Goal: Task Accomplishment & Management: Manage account settings

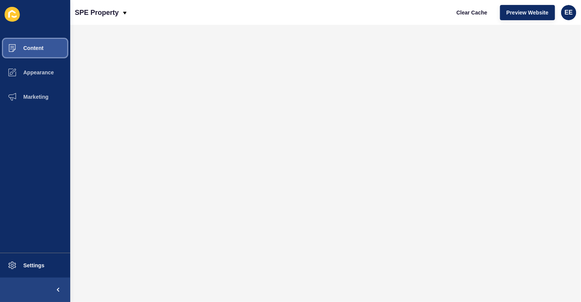
click at [27, 52] on button "Content" at bounding box center [35, 48] width 70 height 24
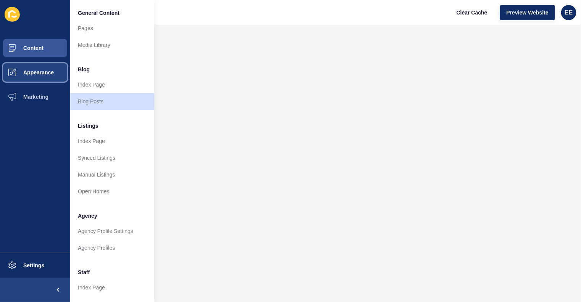
click at [36, 74] on span "Appearance" at bounding box center [26, 72] width 55 height 6
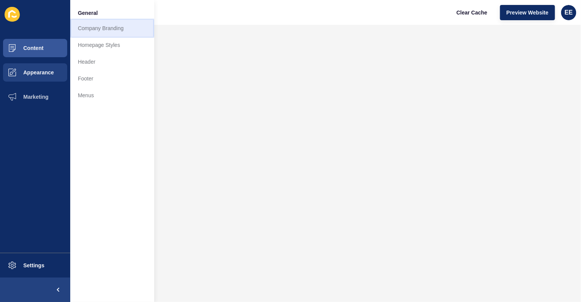
click at [123, 29] on link "Company Branding" at bounding box center [112, 28] width 84 height 17
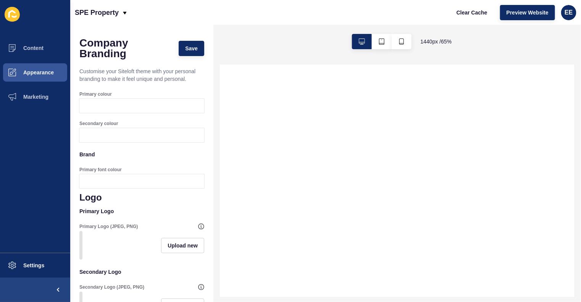
click at [113, 113] on div at bounding box center [149, 106] width 111 height 14
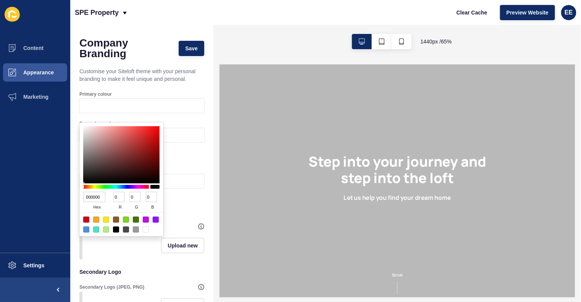
click at [98, 195] on input "000000" at bounding box center [94, 197] width 22 height 10
paste input "ACE5EA"
type input "ACE5EA"
type input "172"
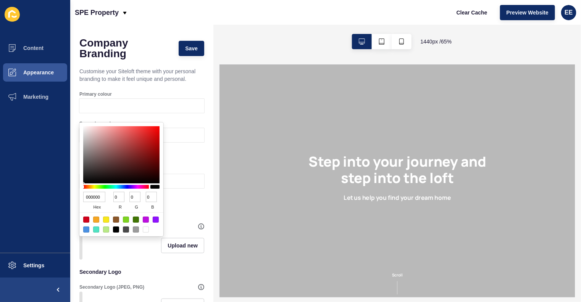
type input "229"
type input "234"
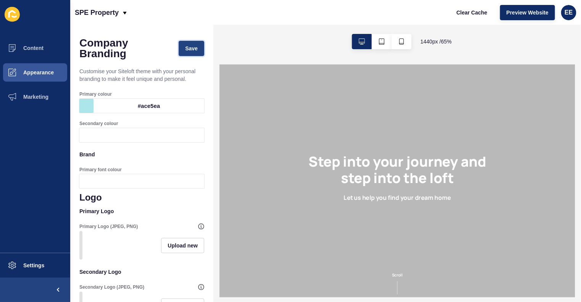
click at [185, 50] on span "Save" at bounding box center [191, 49] width 13 height 8
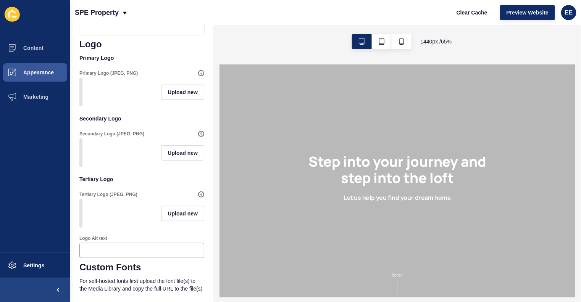
scroll to position [154, 0]
click at [173, 96] on button "Upload new" at bounding box center [182, 91] width 43 height 15
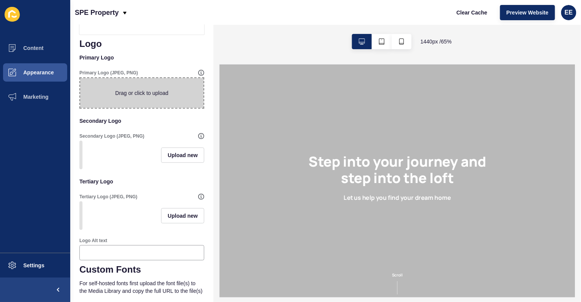
click at [161, 98] on span at bounding box center [141, 93] width 123 height 30
click at [80, 78] on input "Drag or click to upload" at bounding box center [80, 78] width 0 height 0
type input "C:\fakepath\Logo-3.png"
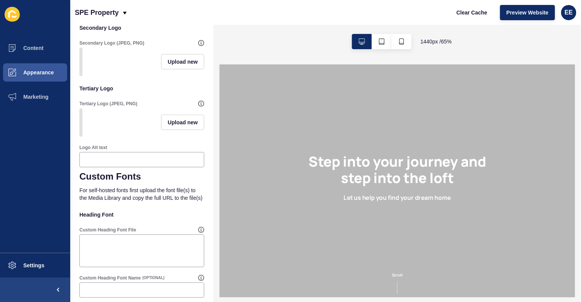
scroll to position [260, 0]
click at [131, 166] on div at bounding box center [141, 158] width 125 height 15
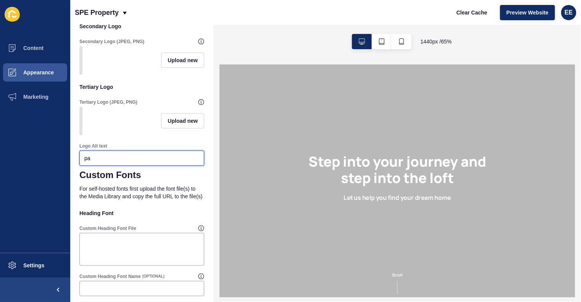
type input "p"
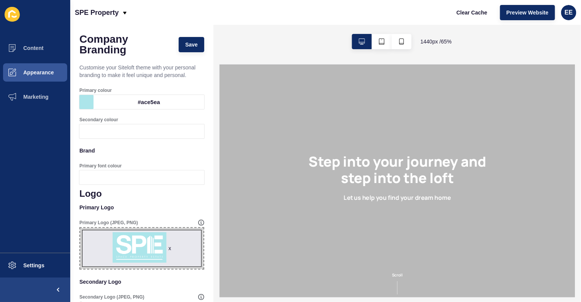
scroll to position [0, 0]
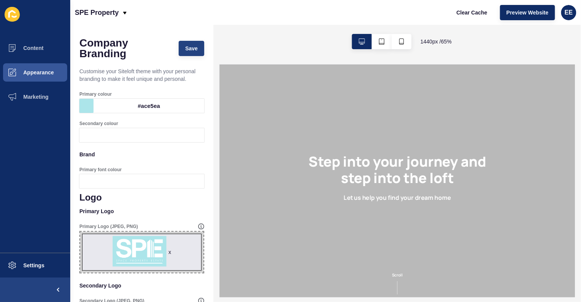
type input "space property estate"
click at [185, 46] on span "Save" at bounding box center [191, 49] width 13 height 8
click at [41, 69] on span "Appearance" at bounding box center [26, 72] width 55 height 6
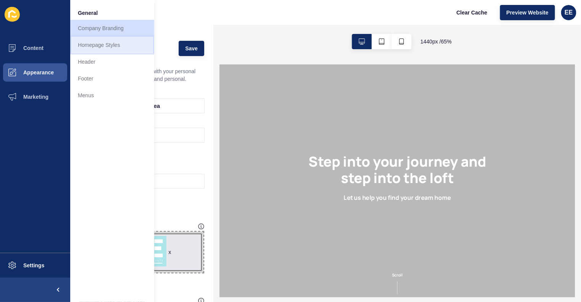
click at [103, 44] on link "Homepage Styles" at bounding box center [112, 45] width 84 height 17
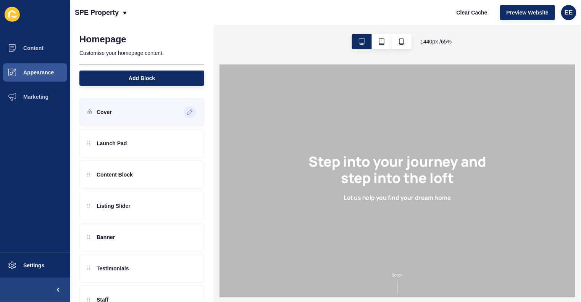
click at [187, 113] on icon at bounding box center [190, 112] width 6 height 6
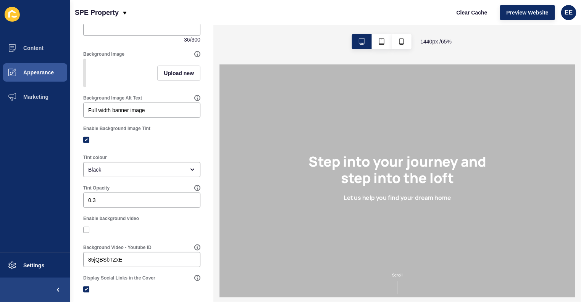
scroll to position [129, 0]
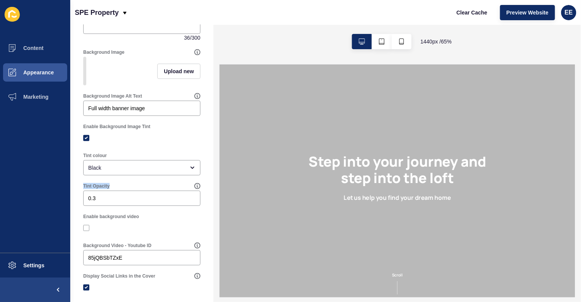
drag, startPoint x: 205, startPoint y: 174, endPoint x: 200, endPoint y: 195, distance: 21.2
click at [200, 195] on div "Cover < Back Save Enabled Title Step into your journey and step into the loft S…" at bounding box center [141, 255] width 143 height 719
click at [88, 231] on label at bounding box center [86, 228] width 6 height 6
click at [88, 231] on input "Enable background video" at bounding box center [87, 228] width 5 height 5
checkbox input "true"
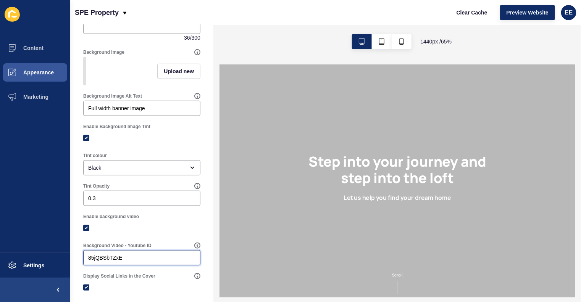
click at [132, 262] on input "85jQBSbTZxE" at bounding box center [141, 258] width 107 height 8
type input "8"
paste input "dvMuk3cSNJ8"
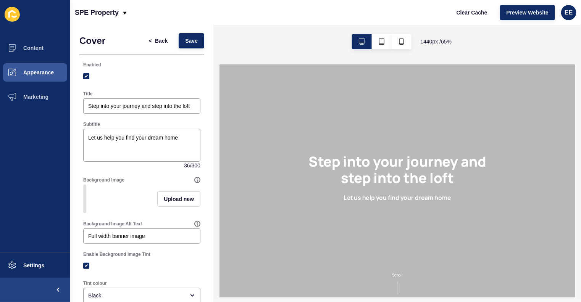
scroll to position [0, 0]
type input "dvMuk3cSNJ8"
click at [192, 39] on button "Save" at bounding box center [192, 41] width 26 height 15
click at [154, 111] on div "Step into your journey and step into the loft" at bounding box center [141, 106] width 117 height 15
paste input "SPE Property — Sales · Leasing · Management"
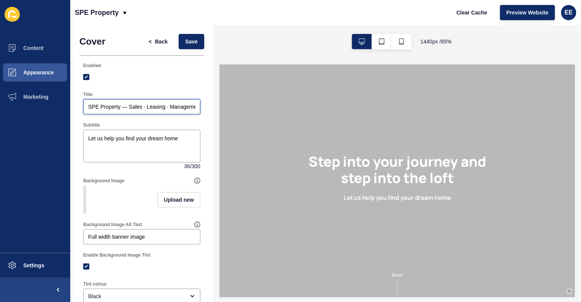
scroll to position [0, 19]
type input "SPE Property — Sales · Leasing · Management"
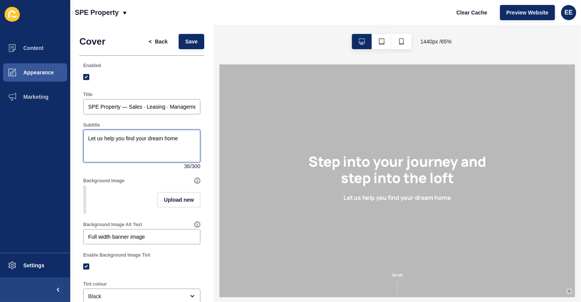
click at [165, 137] on textarea "Let us help you find your dream home" at bounding box center [141, 146] width 115 height 31
paste textarea "Premium Service. Highly Experienced. Proven Results"
type textarea "Premium Service. Highly Experienced. Proven Results"
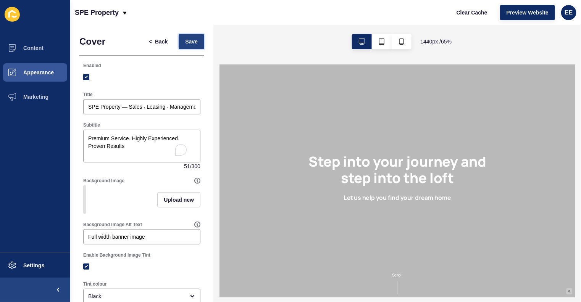
click at [185, 42] on span "Save" at bounding box center [191, 42] width 13 height 8
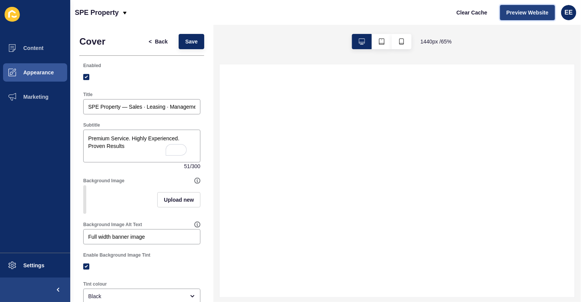
click at [522, 18] on button "Preview Website" at bounding box center [527, 12] width 55 height 15
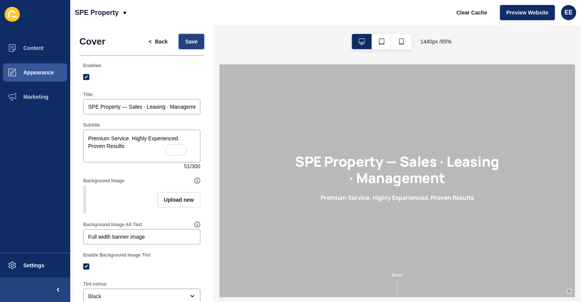
click at [185, 45] on span "Save" at bounding box center [191, 42] width 13 height 8
